Goal: Find specific page/section: Find specific page/section

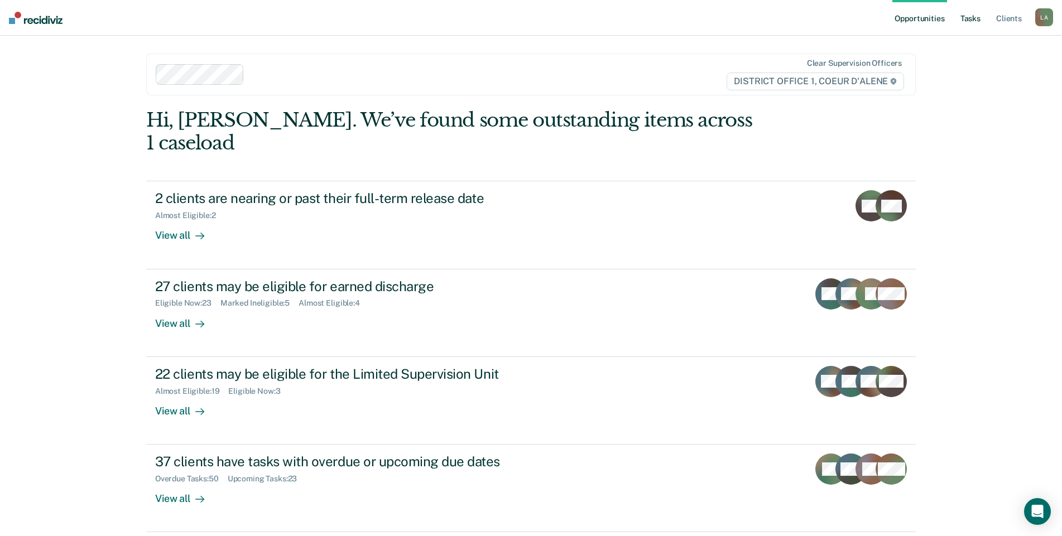
click at [958, 22] on link "Tasks" at bounding box center [970, 18] width 25 height 36
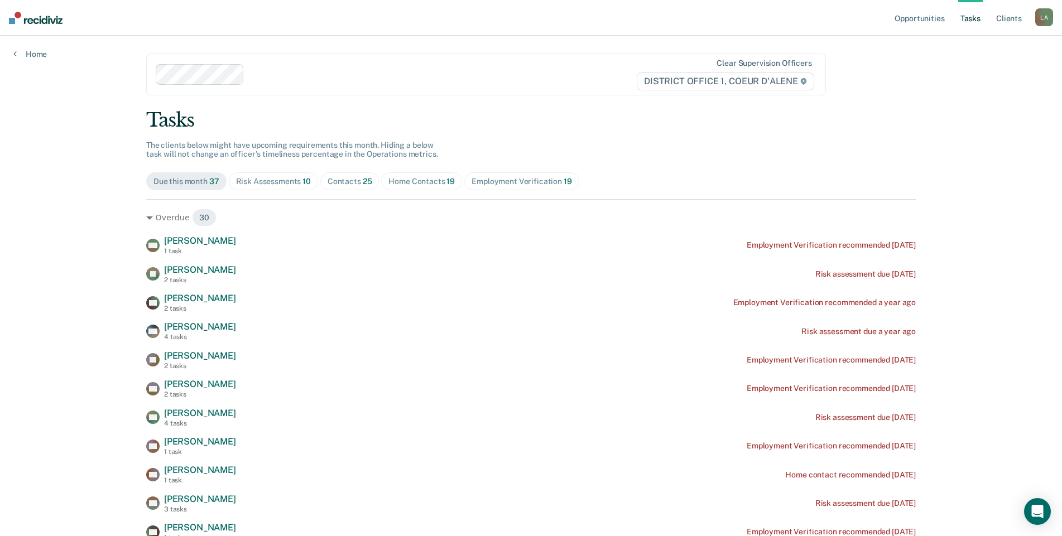
click at [302, 186] on div "Risk Assessments 10" at bounding box center [273, 181] width 75 height 9
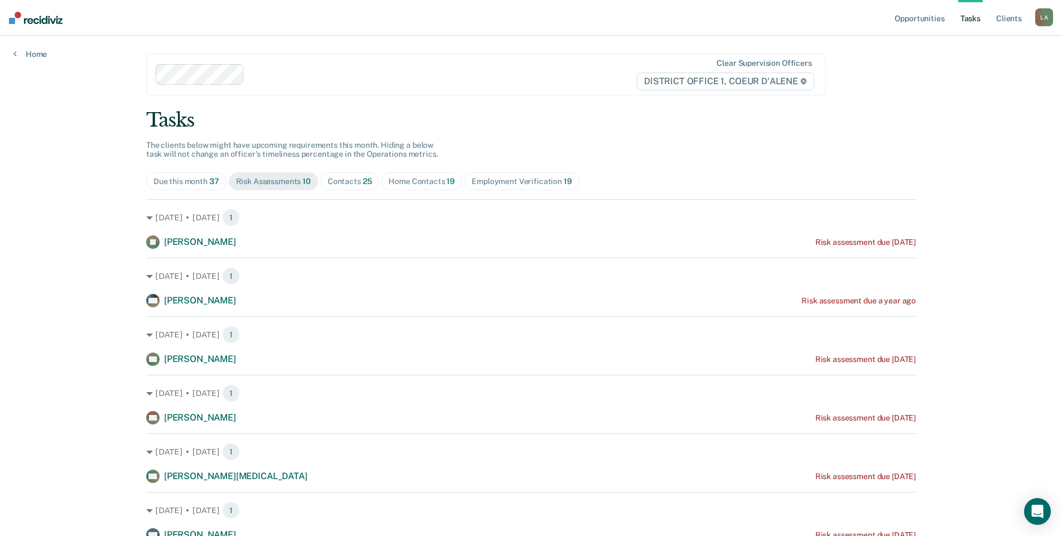
click at [372, 186] on div "Contacts 25" at bounding box center [350, 181] width 45 height 9
click at [455, 186] on div "Home Contacts 19" at bounding box center [421, 181] width 66 height 9
